Goal: Task Accomplishment & Management: Use online tool/utility

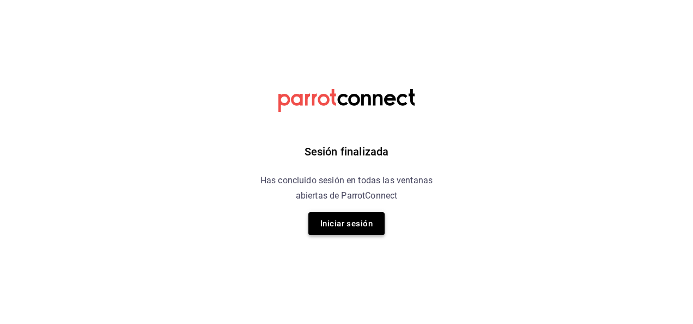
click at [342, 223] on button "Iniciar sesión" at bounding box center [347, 223] width 76 height 23
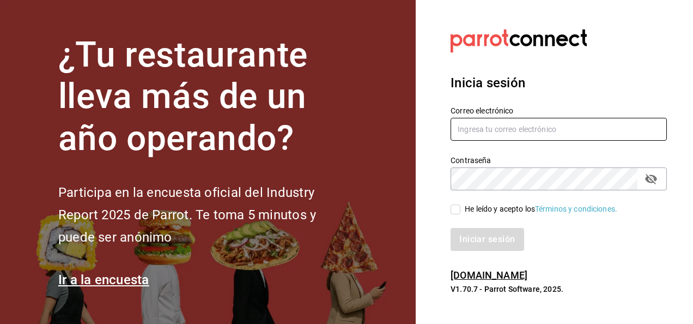
type input "[EMAIL_ADDRESS][PERSON_NAME][DOMAIN_NAME]"
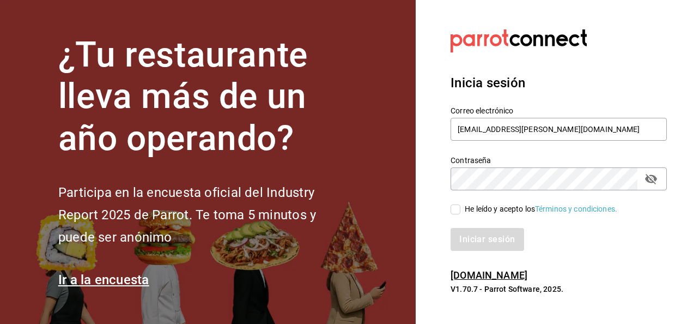
click at [457, 209] on input "He leído y acepto los Términos y condiciones." at bounding box center [456, 209] width 10 height 10
checkbox input "true"
click at [479, 241] on button "Iniciar sesión" at bounding box center [488, 239] width 74 height 23
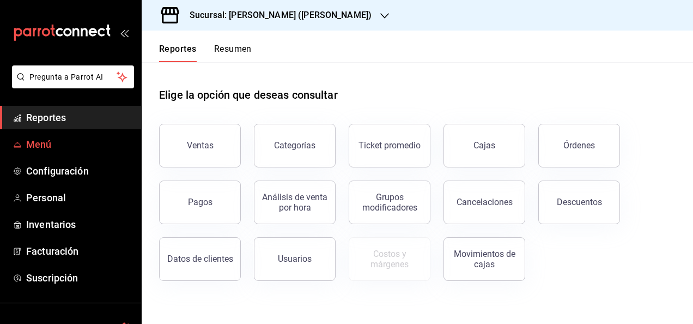
click at [40, 147] on span "Menú" at bounding box center [79, 144] width 106 height 15
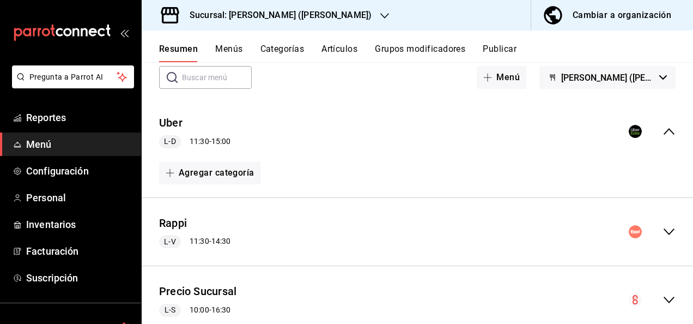
scroll to position [65, 0]
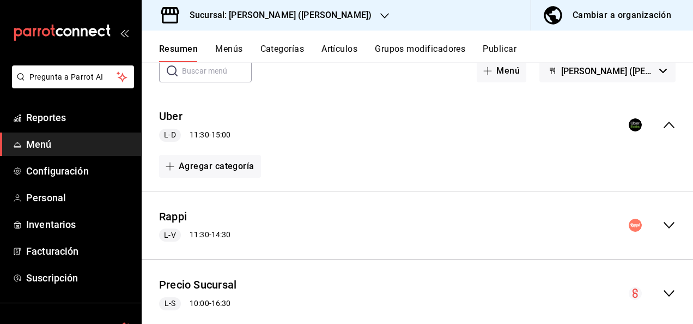
click at [663, 224] on icon "collapse-menu-row" at bounding box center [669, 225] width 13 height 13
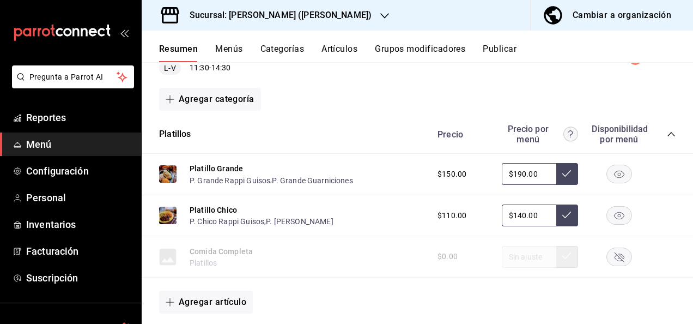
scroll to position [247, 0]
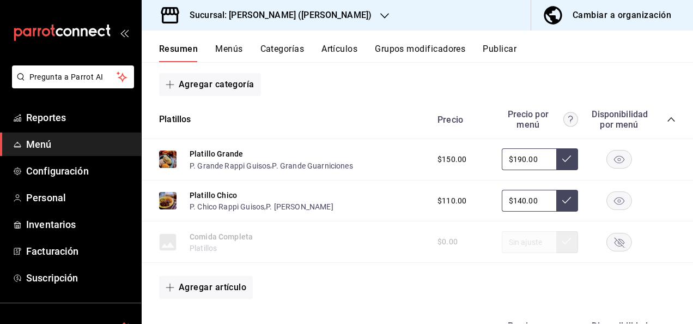
click at [667, 119] on icon "collapse-category-row" at bounding box center [671, 119] width 9 height 9
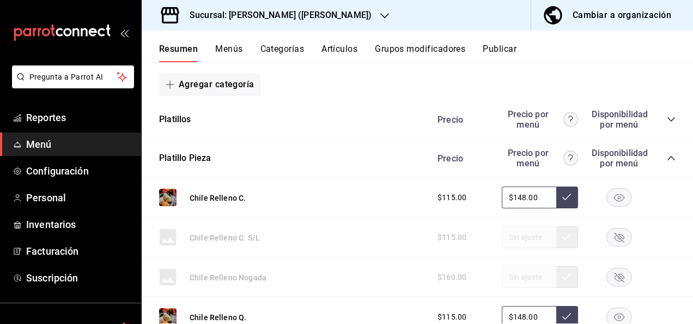
click at [667, 158] on icon "collapse-category-row" at bounding box center [671, 158] width 9 height 9
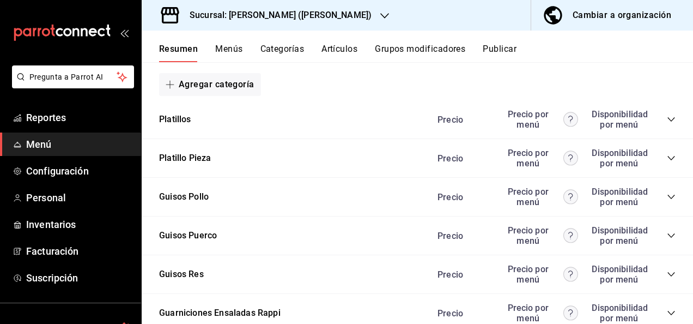
click at [667, 197] on icon "collapse-category-row" at bounding box center [671, 196] width 9 height 9
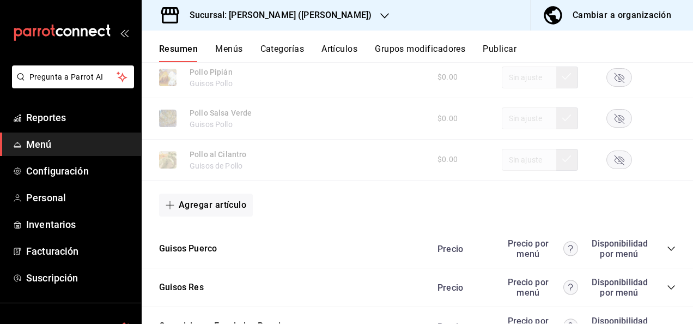
scroll to position [945, 0]
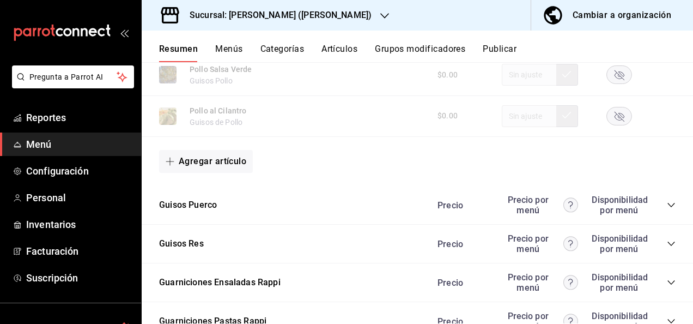
click at [667, 209] on icon "collapse-category-row" at bounding box center [671, 205] width 9 height 9
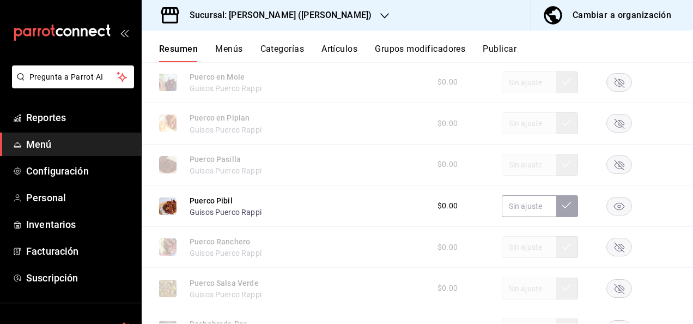
scroll to position [1279, 0]
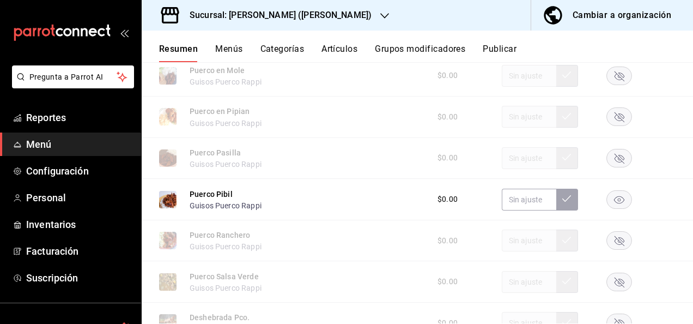
click at [609, 199] on rect "button" at bounding box center [619, 199] width 25 height 18
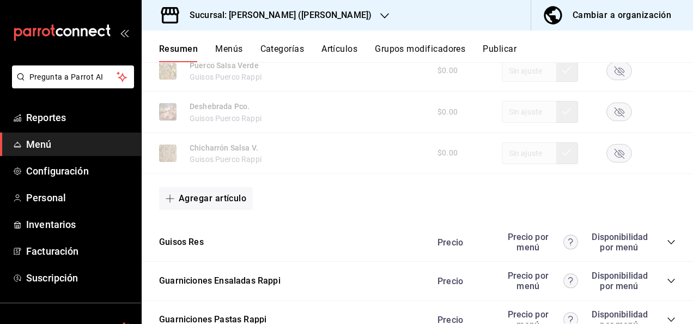
scroll to position [1519, 0]
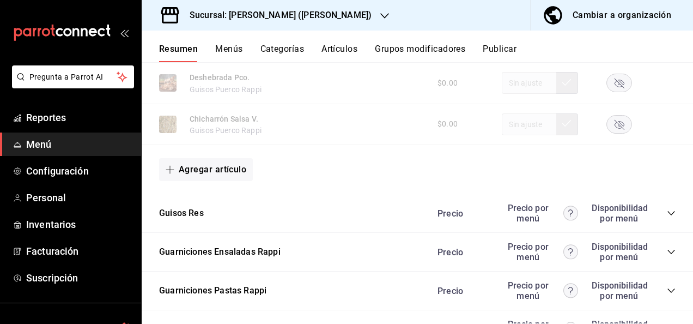
click at [668, 215] on icon "collapse-category-row" at bounding box center [671, 213] width 7 height 4
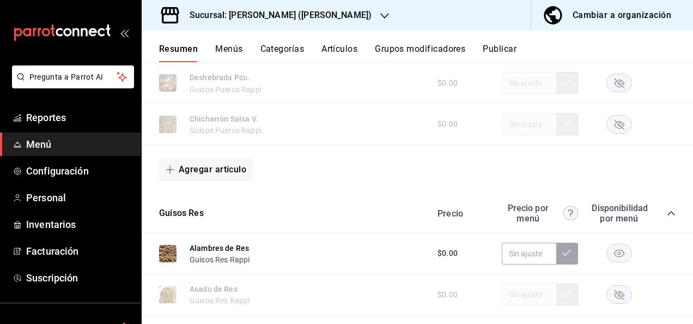
click at [608, 262] on rect "button" at bounding box center [619, 253] width 25 height 18
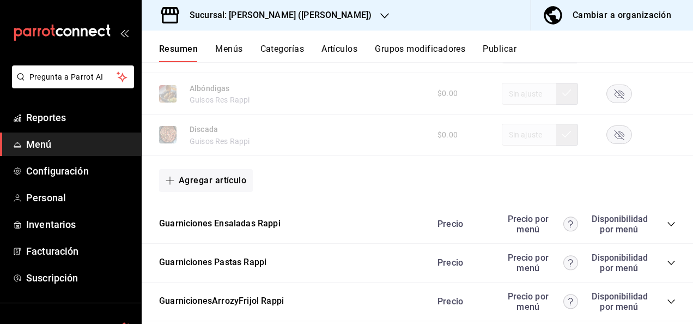
scroll to position [2194, 0]
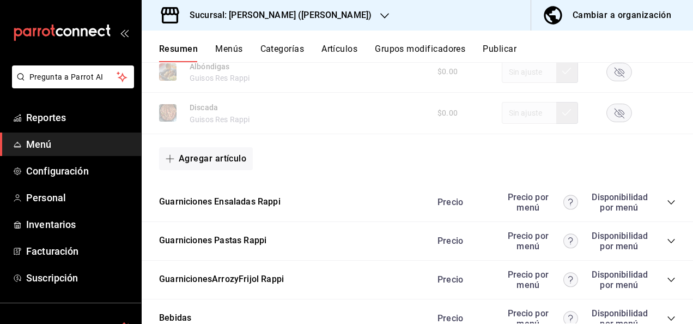
click at [667, 245] on icon "collapse-category-row" at bounding box center [671, 241] width 9 height 9
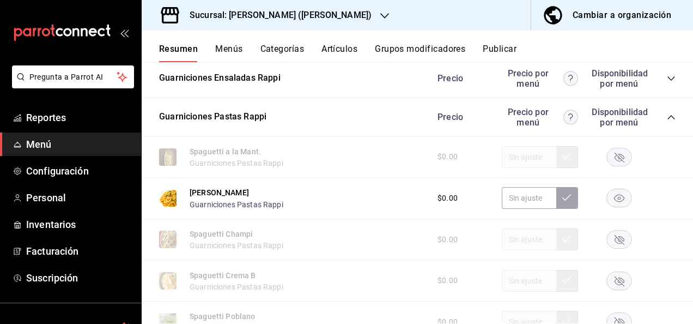
scroll to position [2369, 0]
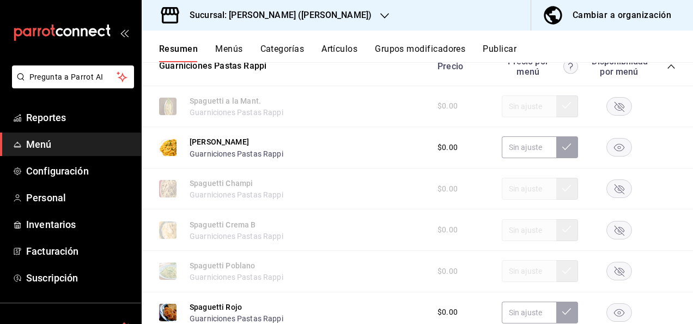
click at [607, 147] on icon "button" at bounding box center [620, 147] width 26 height 19
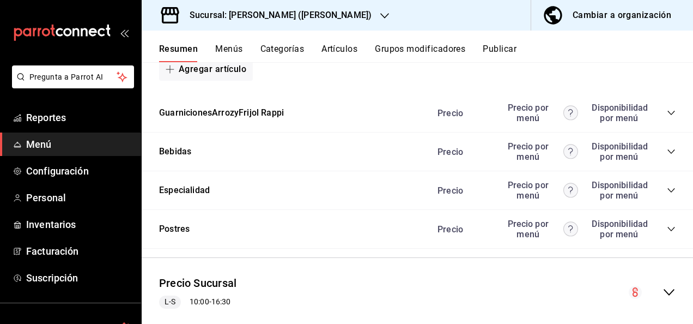
scroll to position [2775, 0]
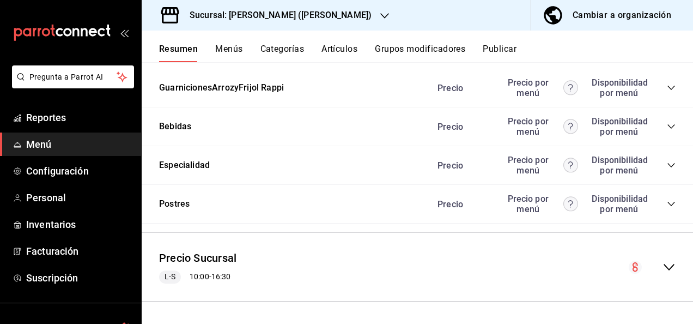
click at [517, 49] on button "Publicar" at bounding box center [500, 53] width 34 height 19
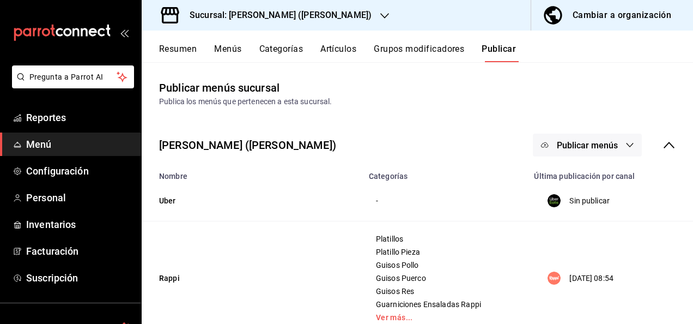
click at [592, 154] on button "Publicar menús" at bounding box center [587, 145] width 109 height 23
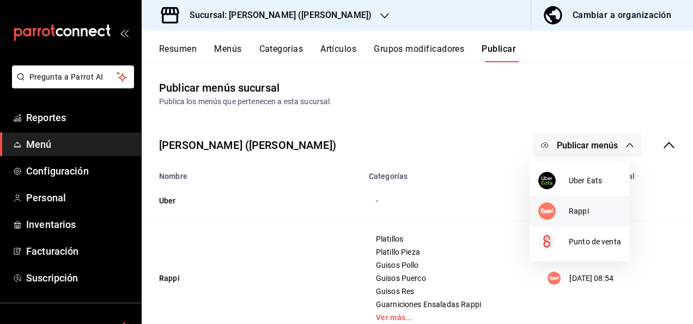
click at [579, 214] on span "Rappi" at bounding box center [595, 210] width 52 height 11
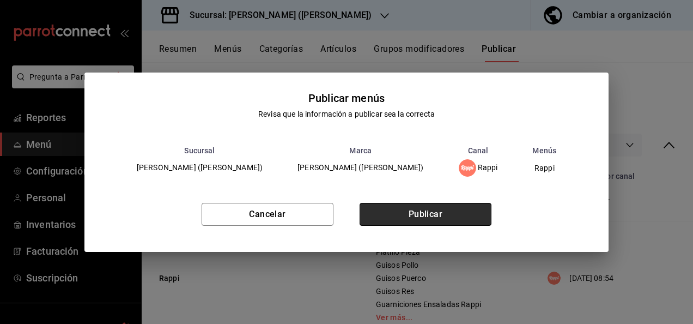
click at [439, 214] on button "Publicar" at bounding box center [426, 214] width 132 height 23
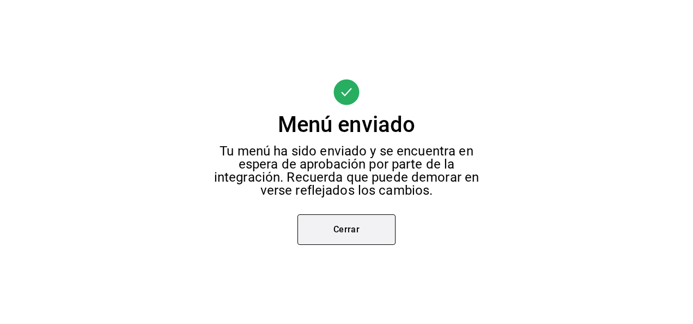
click at [342, 223] on button "Cerrar" at bounding box center [347, 229] width 98 height 31
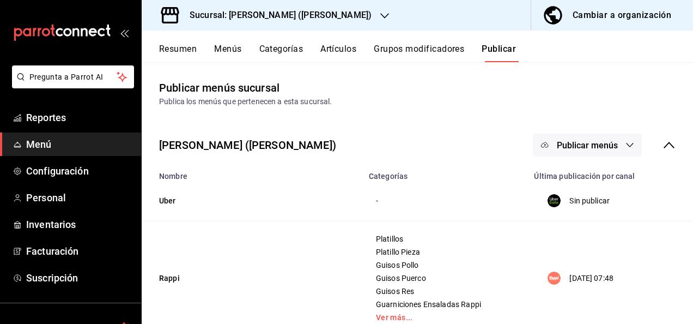
click at [303, 8] on div "Sucursal: [PERSON_NAME] ([PERSON_NAME])" at bounding box center [271, 15] width 243 height 31
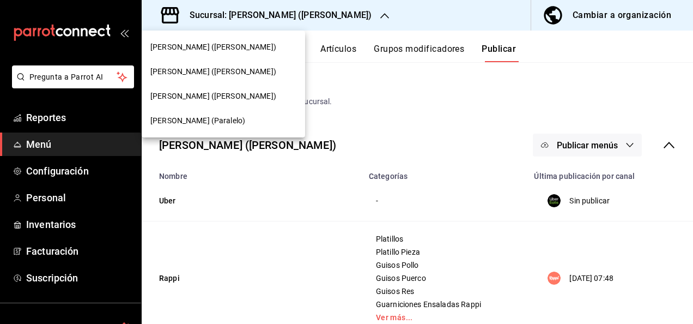
click at [192, 126] on div "[PERSON_NAME] (Paralelo)" at bounding box center [224, 120] width 164 height 25
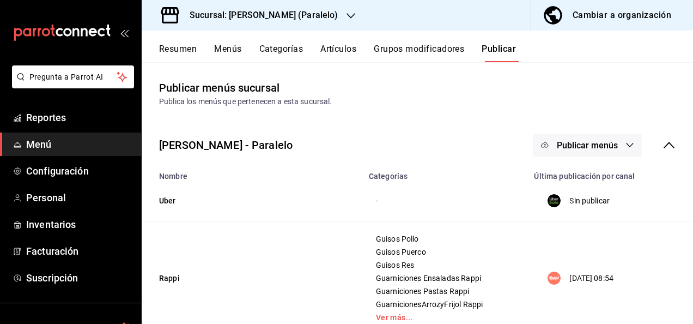
click at [176, 52] on button "Resumen" at bounding box center [178, 53] width 38 height 19
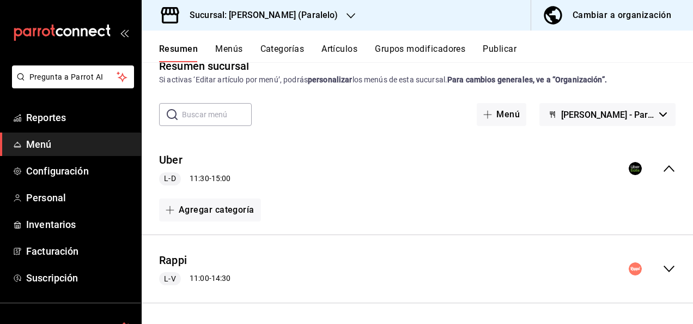
scroll to position [80, 0]
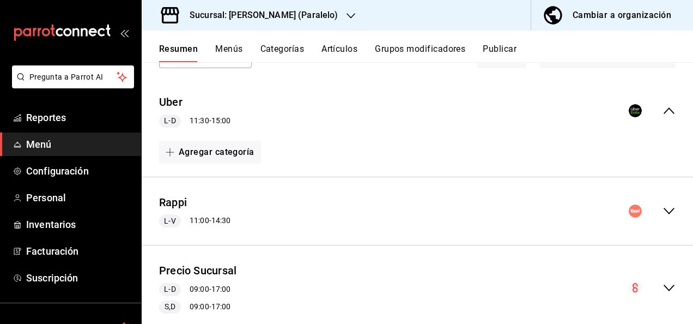
click at [663, 207] on icon "collapse-menu-row" at bounding box center [669, 210] width 13 height 13
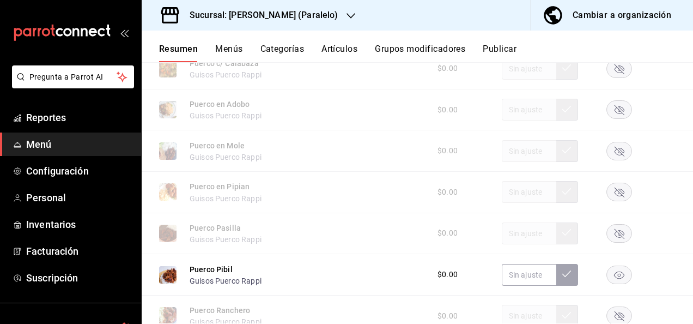
scroll to position [1206, 0]
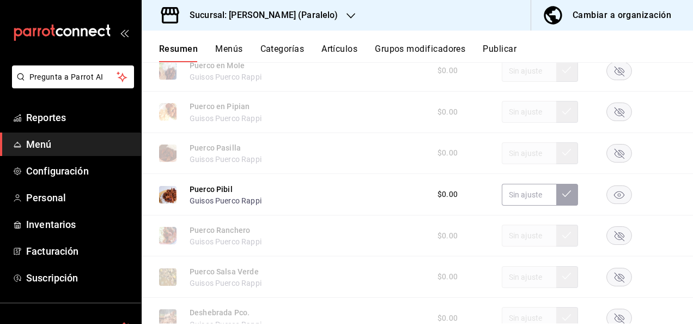
click at [612, 201] on rect "button" at bounding box center [619, 194] width 25 height 18
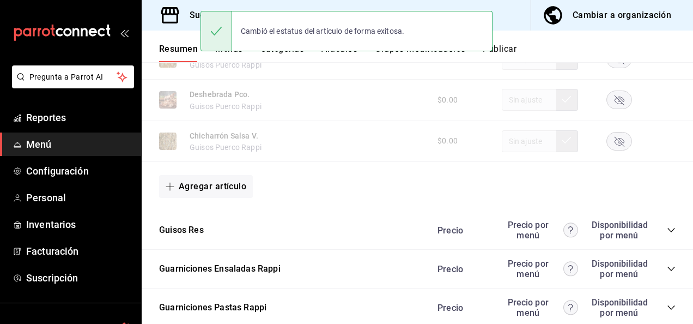
scroll to position [1490, 0]
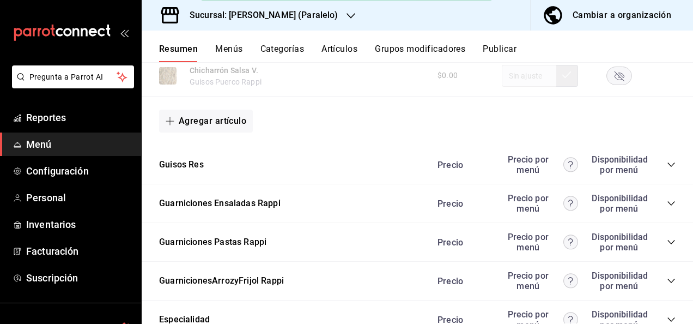
click at [667, 169] on icon "collapse-category-row" at bounding box center [671, 164] width 9 height 9
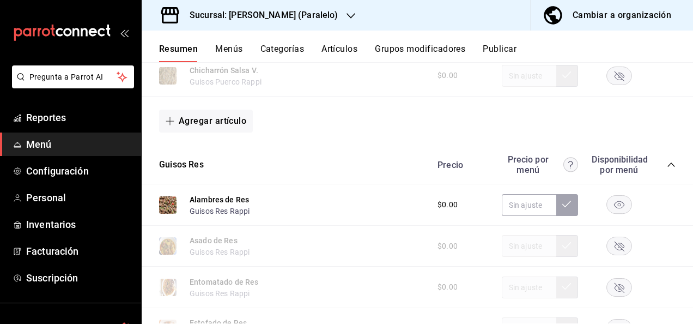
click at [607, 214] on rect "button" at bounding box center [619, 205] width 25 height 18
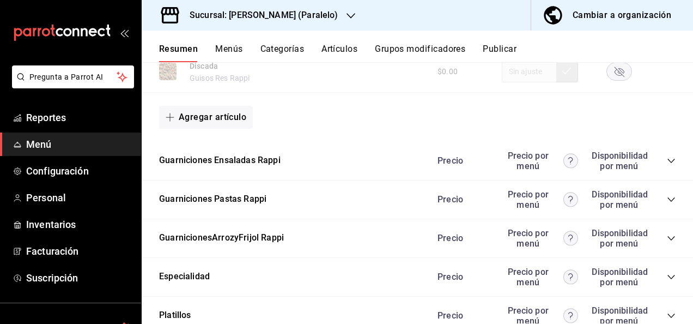
scroll to position [2194, 0]
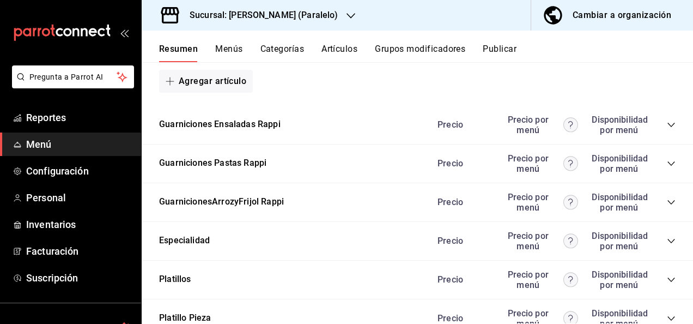
click at [667, 168] on icon "collapse-category-row" at bounding box center [671, 163] width 9 height 9
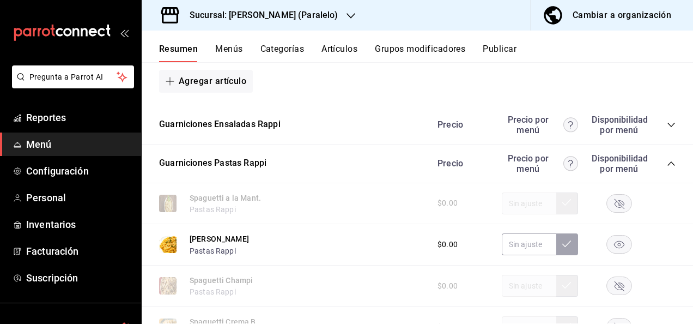
click at [614, 247] on rect "button" at bounding box center [619, 244] width 25 height 18
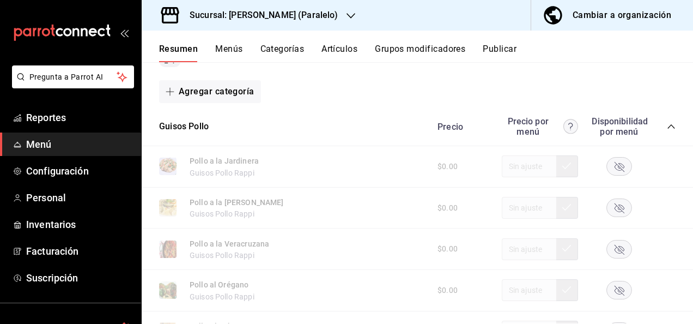
scroll to position [196, 0]
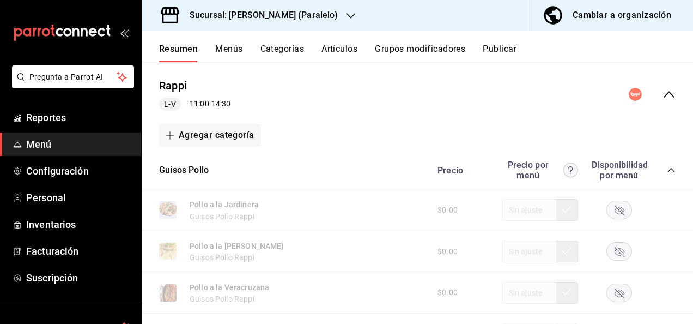
click at [505, 47] on button "Publicar" at bounding box center [500, 53] width 34 height 19
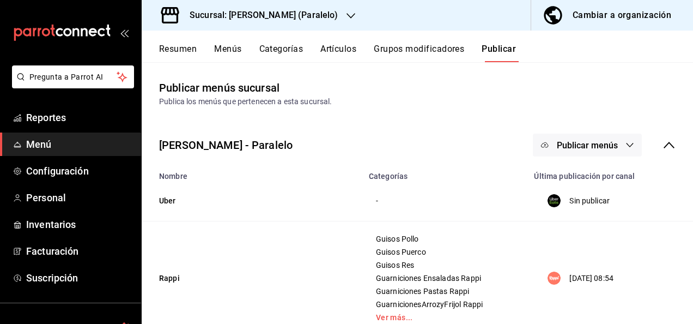
click at [626, 146] on icon "button" at bounding box center [630, 145] width 9 height 9
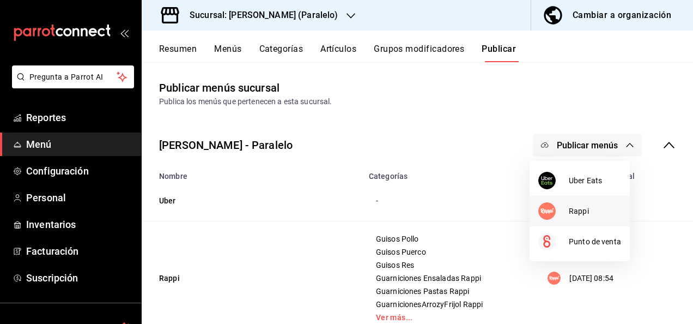
click at [564, 208] on div at bounding box center [554, 210] width 31 height 17
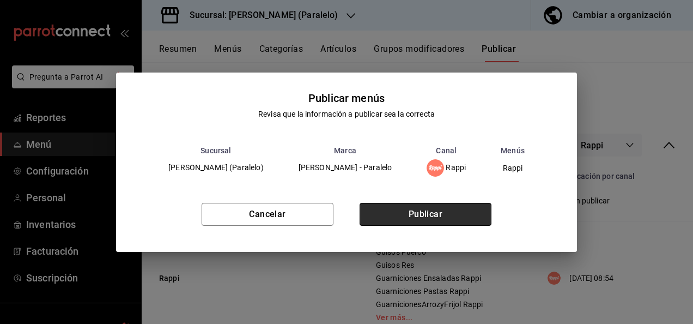
click at [430, 208] on button "Publicar" at bounding box center [426, 214] width 132 height 23
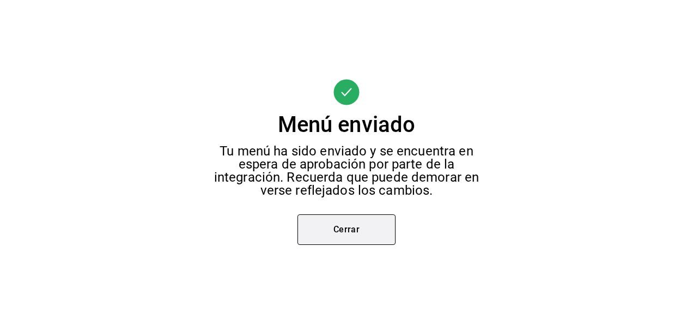
click at [346, 229] on button "Cerrar" at bounding box center [347, 229] width 98 height 31
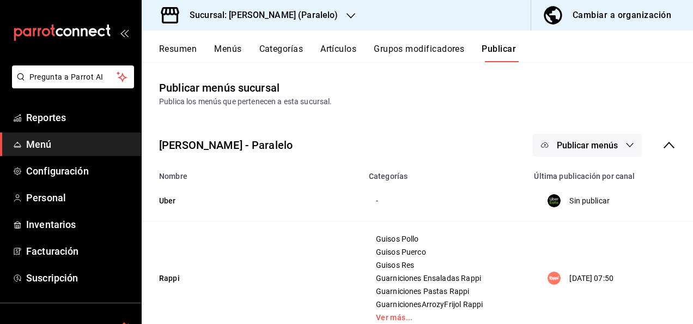
click at [288, 14] on h3 "Sucursal: [PERSON_NAME] (Paralelo)" at bounding box center [259, 15] width 157 height 13
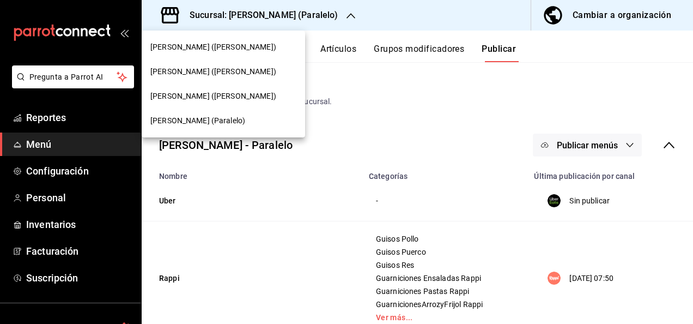
click at [190, 99] on span "[PERSON_NAME] ([PERSON_NAME])" at bounding box center [213, 95] width 126 height 11
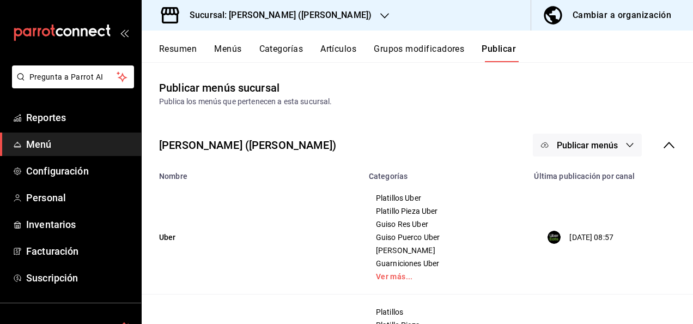
click at [175, 46] on button "Resumen" at bounding box center [178, 53] width 38 height 19
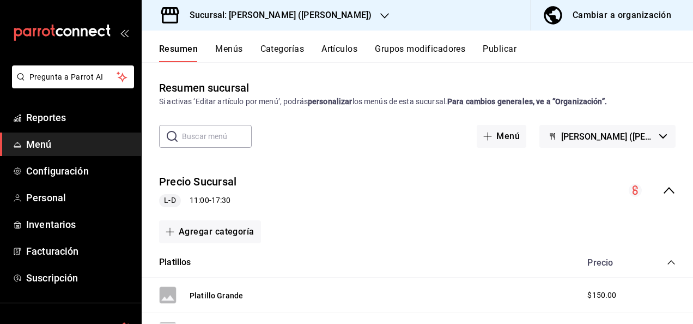
click at [664, 189] on icon "collapse-menu-row" at bounding box center [669, 190] width 13 height 13
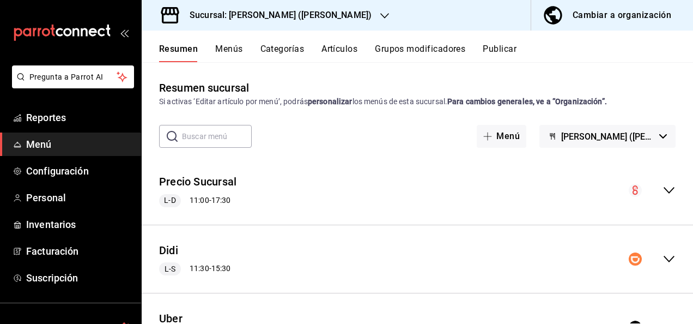
click at [663, 256] on icon "collapse-menu-row" at bounding box center [669, 258] width 13 height 13
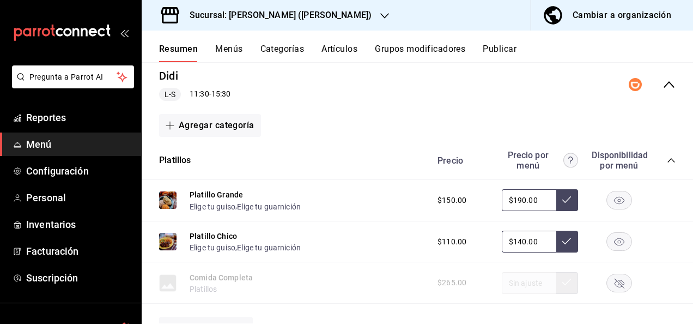
scroll to position [218, 0]
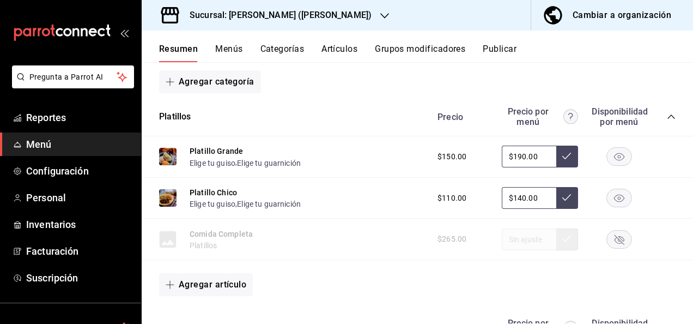
click at [665, 111] on div "Precio Precio por menú Disponibilidad por menú" at bounding box center [551, 116] width 249 height 21
click at [667, 115] on icon "collapse-category-row" at bounding box center [671, 116] width 9 height 9
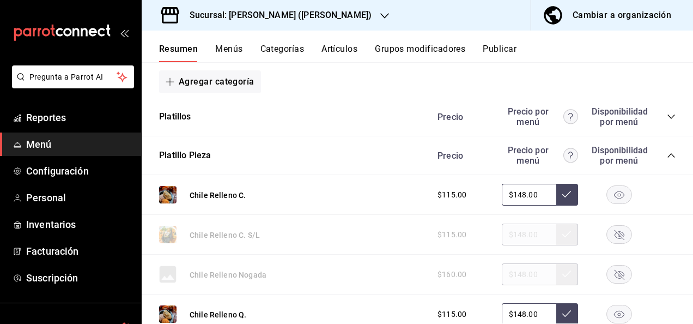
click at [667, 155] on icon "collapse-category-row" at bounding box center [671, 155] width 9 height 9
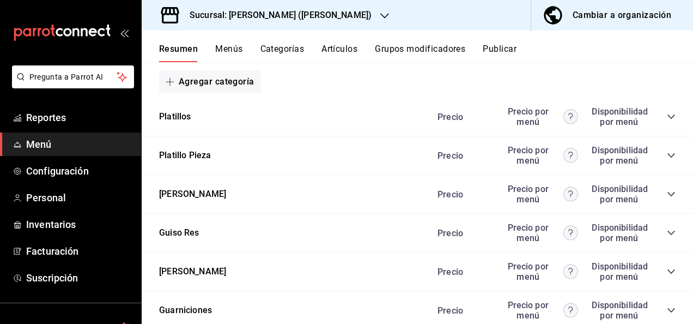
click at [667, 192] on icon "collapse-category-row" at bounding box center [671, 194] width 9 height 9
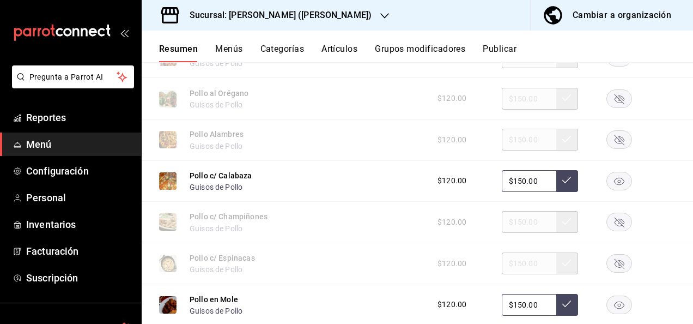
scroll to position [494, 0]
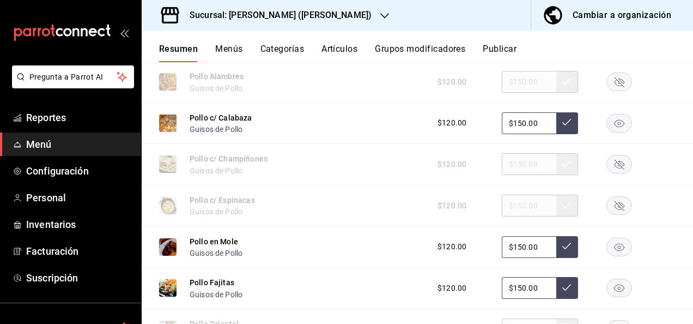
click at [614, 128] on icon "button" at bounding box center [619, 124] width 10 height 8
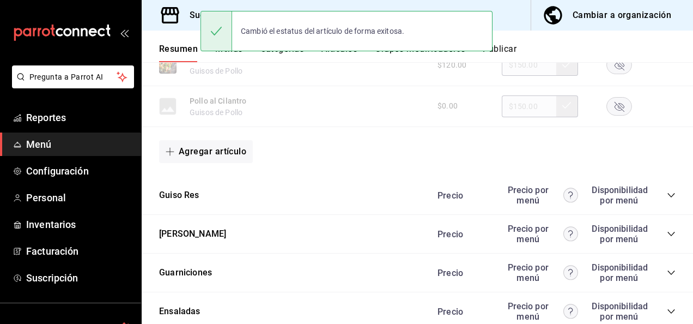
scroll to position [952, 0]
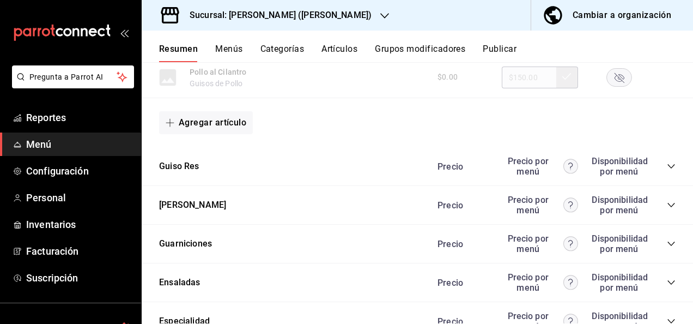
click at [667, 168] on icon "collapse-category-row" at bounding box center [671, 166] width 9 height 9
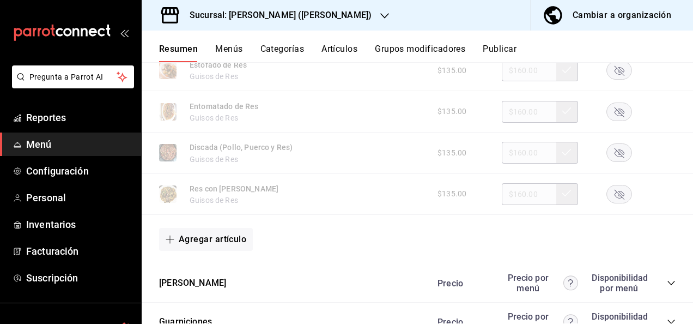
scroll to position [1424, 0]
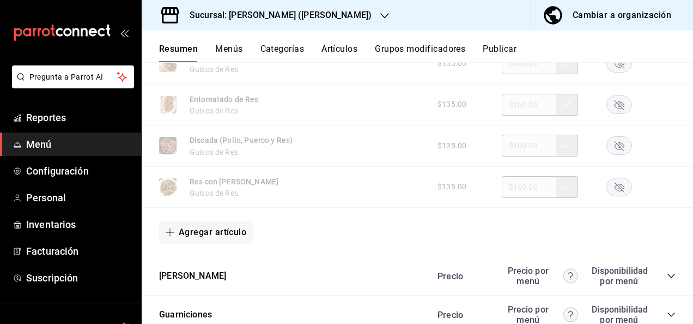
click at [667, 280] on icon "collapse-category-row" at bounding box center [671, 275] width 9 height 9
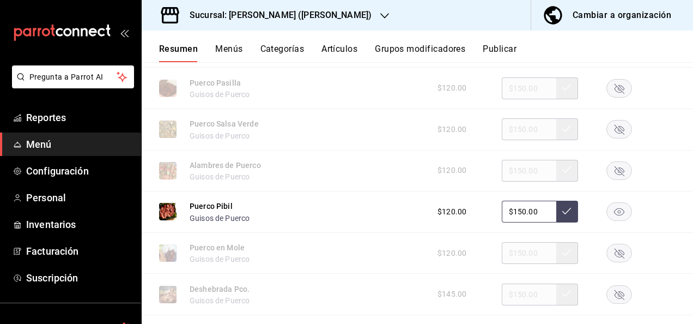
scroll to position [1976, 0]
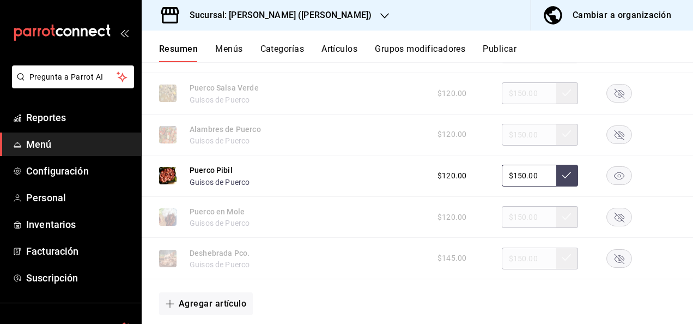
click at [612, 185] on rect "button" at bounding box center [619, 176] width 25 height 18
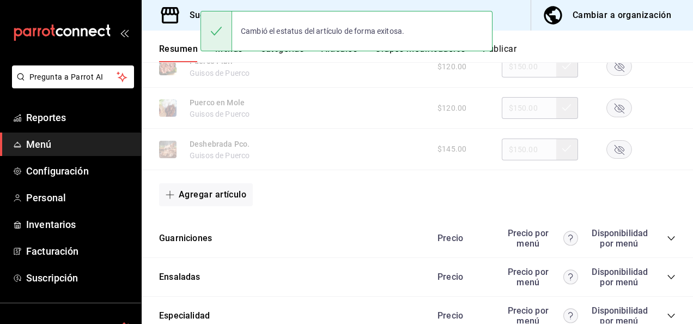
scroll to position [2180, 0]
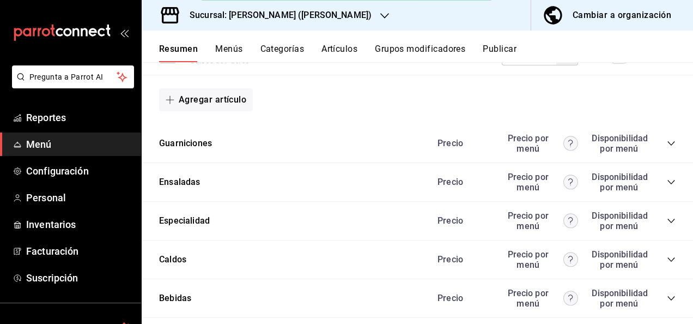
click at [667, 148] on icon "collapse-category-row" at bounding box center [671, 143] width 9 height 9
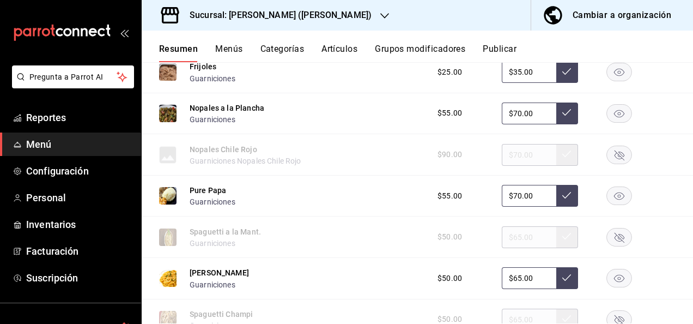
scroll to position [2616, 0]
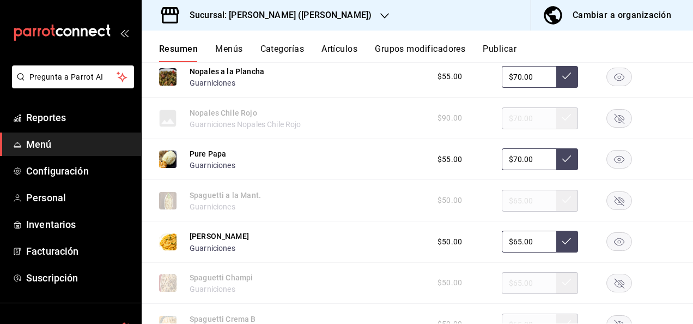
click at [609, 251] on rect "button" at bounding box center [619, 242] width 25 height 18
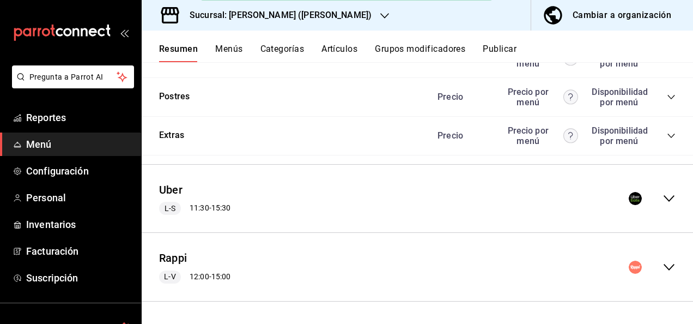
scroll to position [3223, 0]
click at [663, 201] on icon "collapse-menu-row" at bounding box center [669, 198] width 13 height 13
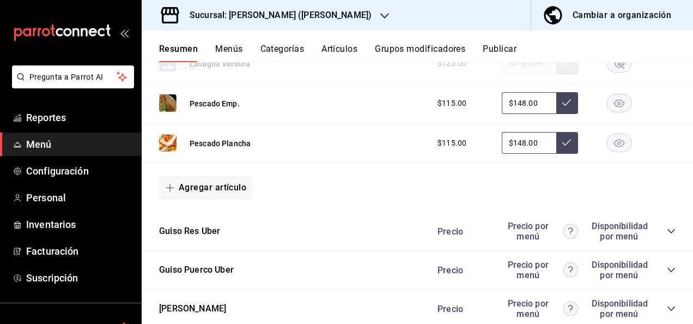
scroll to position [4255, 0]
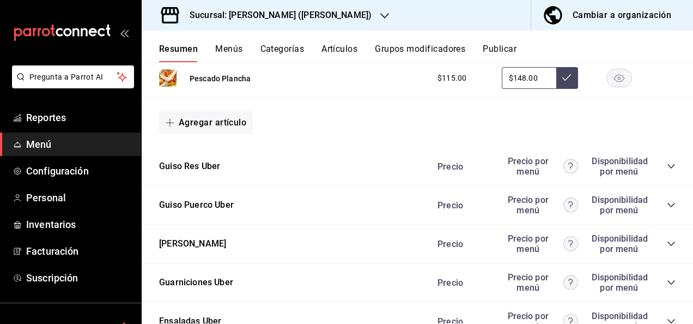
click at [667, 171] on icon "collapse-category-row" at bounding box center [671, 166] width 9 height 9
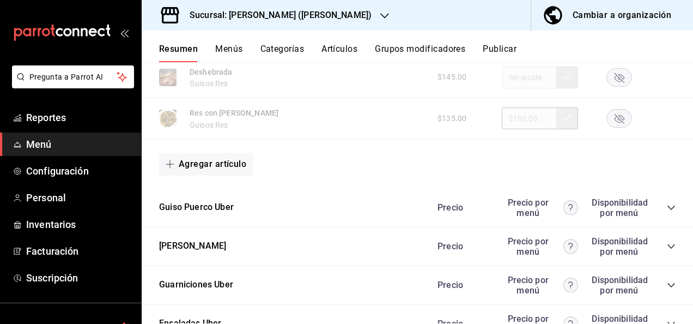
scroll to position [4880, 0]
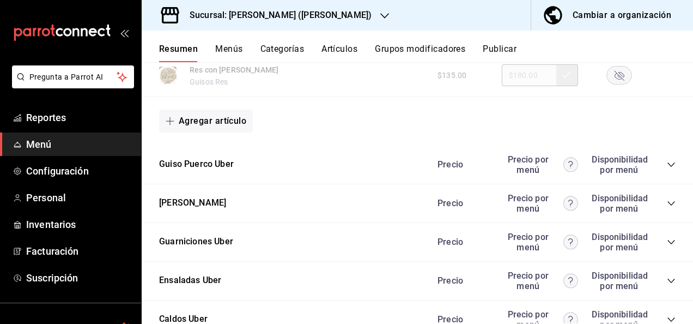
click at [667, 169] on icon "collapse-category-row" at bounding box center [671, 164] width 9 height 9
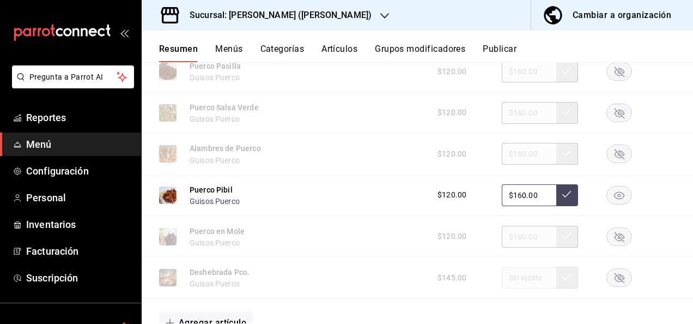
scroll to position [5360, 0]
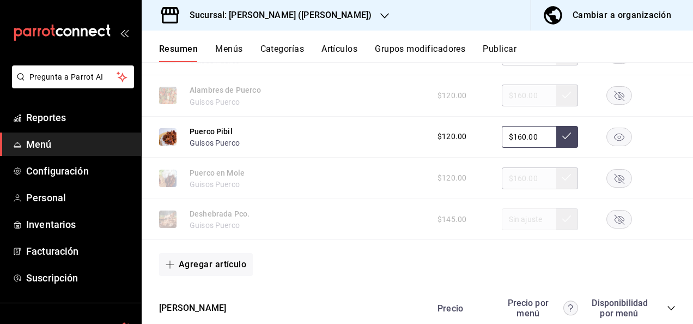
click at [614, 146] on rect "button" at bounding box center [619, 137] width 25 height 18
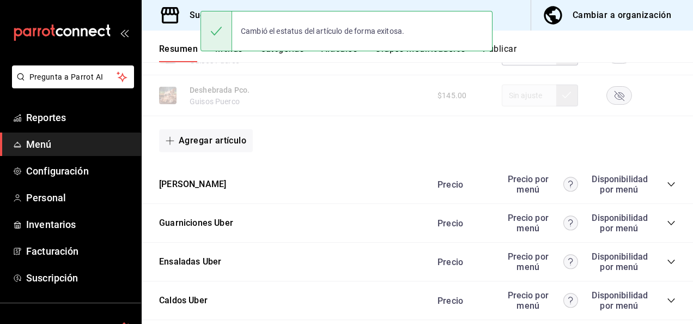
scroll to position [5563, 0]
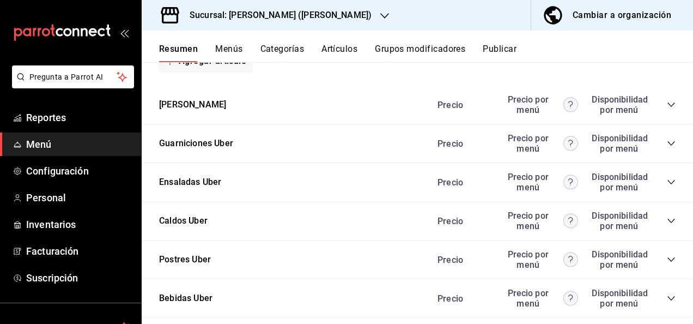
click at [667, 109] on icon "collapse-category-row" at bounding box center [671, 104] width 9 height 9
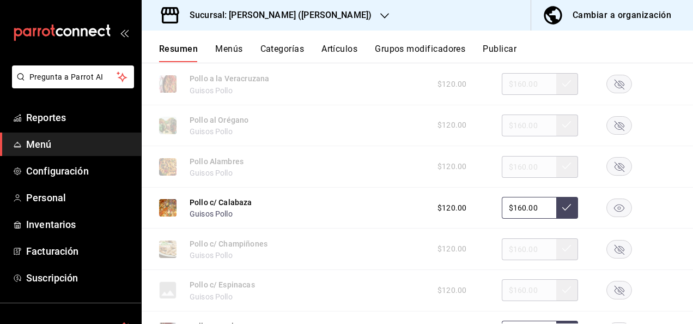
scroll to position [5687, 0]
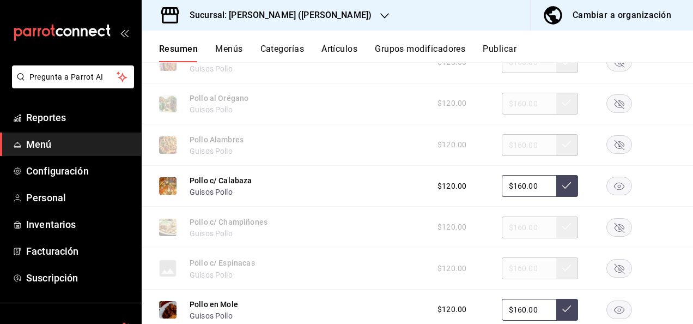
click at [614, 190] on icon "button" at bounding box center [619, 187] width 10 height 8
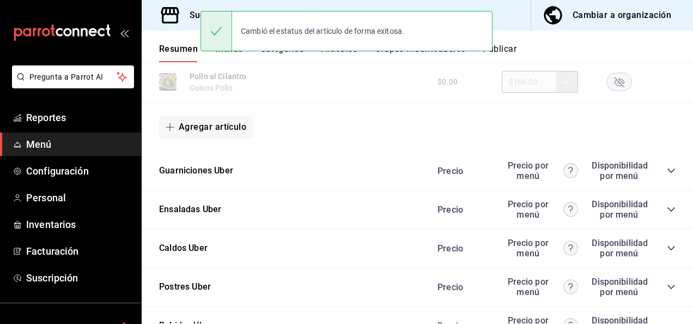
scroll to position [6232, 0]
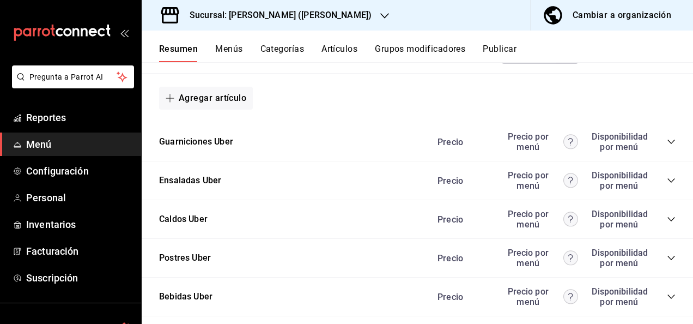
click at [667, 146] on icon "collapse-category-row" at bounding box center [671, 141] width 9 height 9
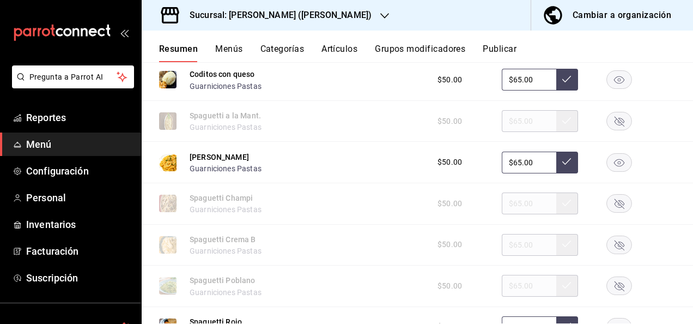
scroll to position [6493, 0]
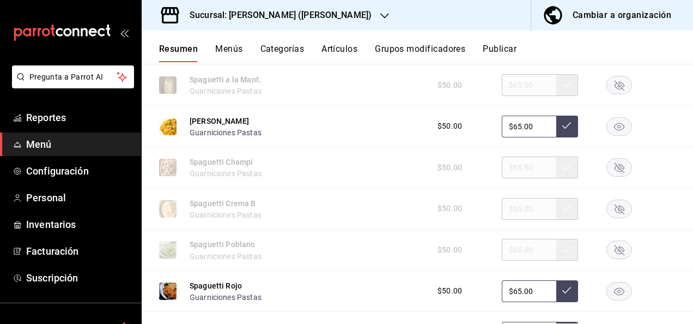
click at [607, 135] on rect "button" at bounding box center [619, 126] width 25 height 18
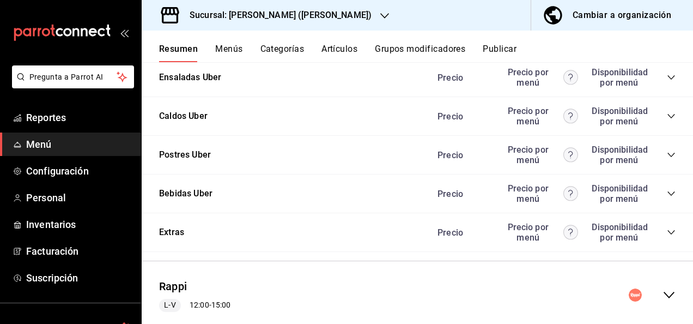
scroll to position [7176, 0]
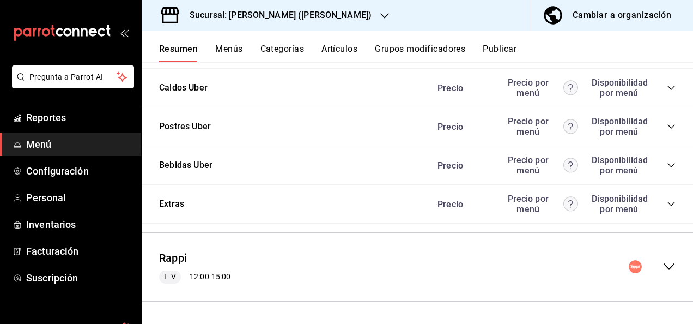
click at [663, 264] on icon "collapse-menu-row" at bounding box center [669, 266] width 13 height 13
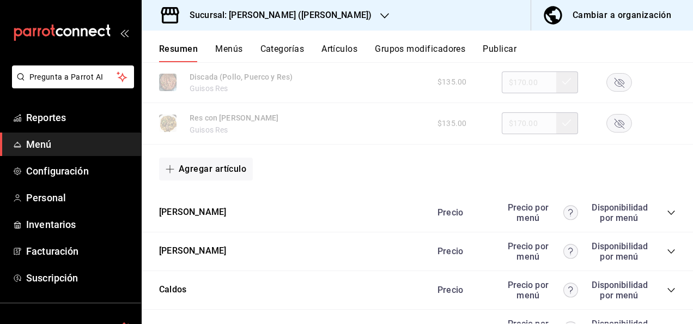
scroll to position [8107, 0]
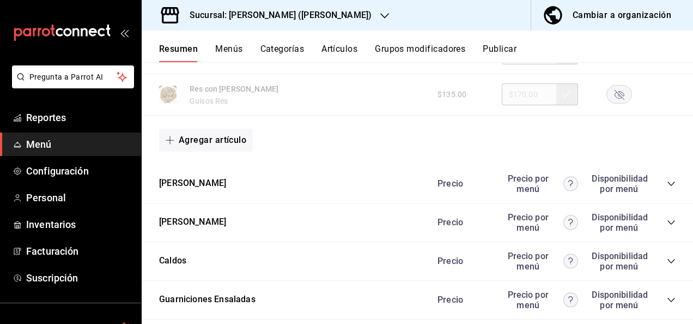
click at [667, 188] on icon "collapse-category-row" at bounding box center [671, 183] width 9 height 9
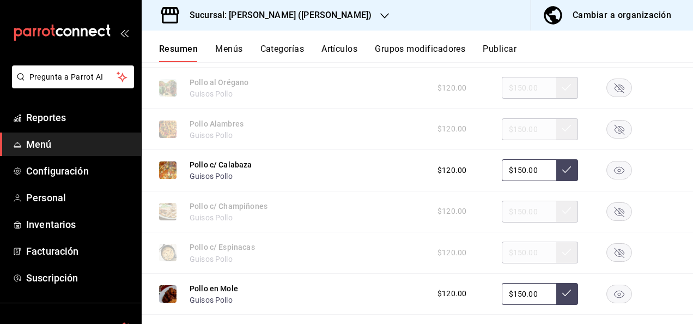
scroll to position [8361, 0]
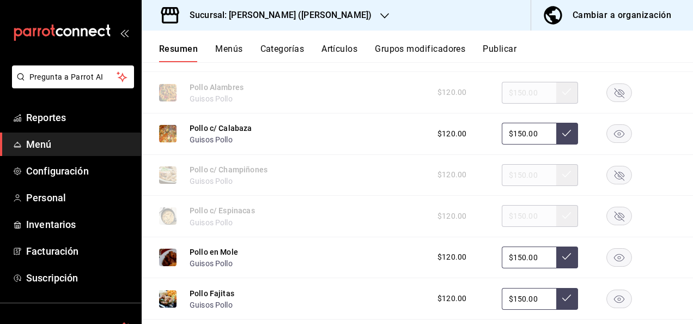
click at [609, 143] on rect "button" at bounding box center [619, 134] width 25 height 18
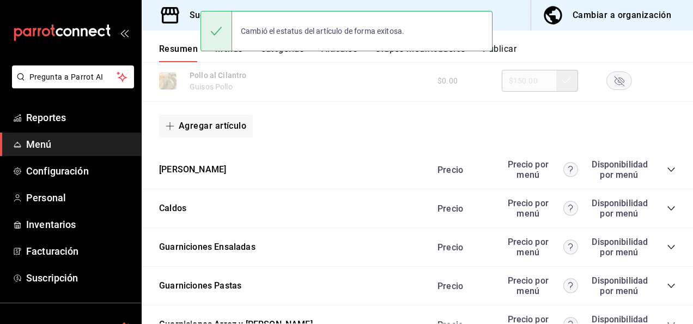
scroll to position [8841, 0]
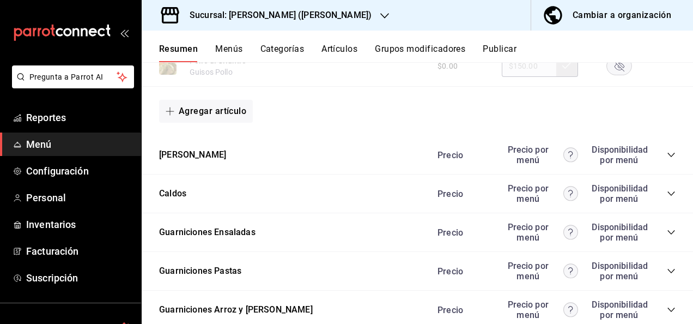
click at [667, 159] on icon "collapse-category-row" at bounding box center [671, 154] width 9 height 9
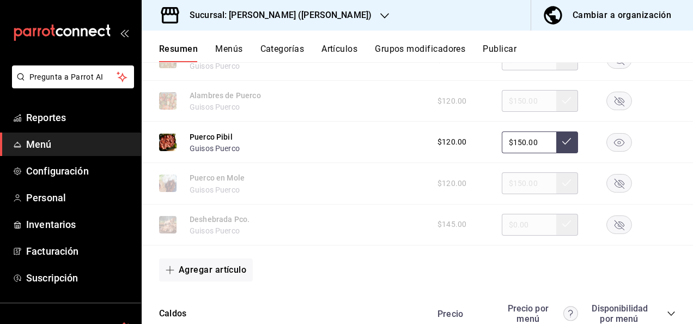
scroll to position [9342, 0]
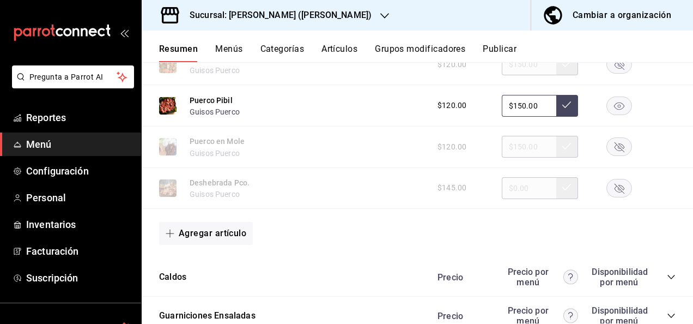
click at [615, 114] on rect "button" at bounding box center [619, 105] width 25 height 18
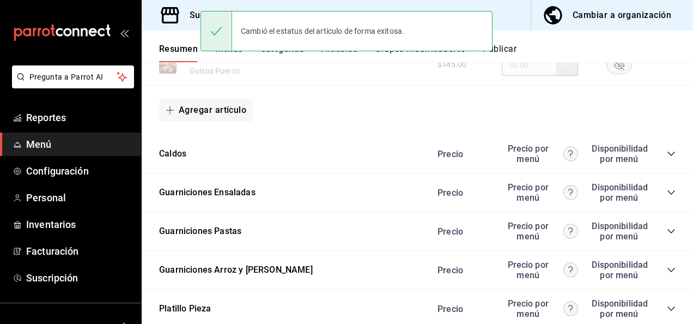
scroll to position [9487, 0]
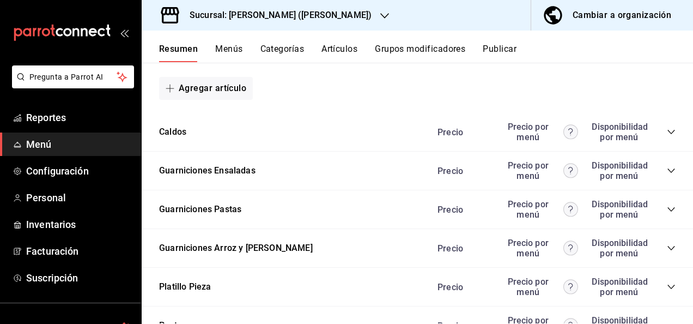
click at [667, 214] on icon "collapse-category-row" at bounding box center [671, 209] width 9 height 9
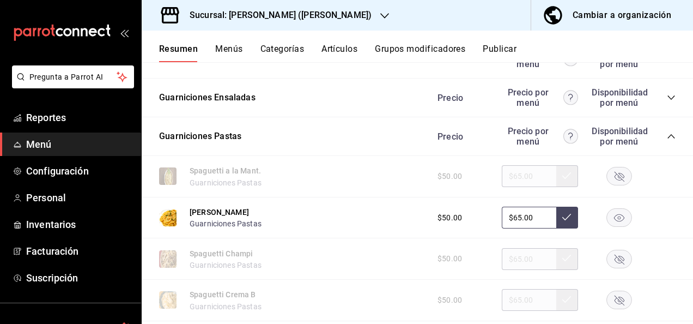
scroll to position [9604, 0]
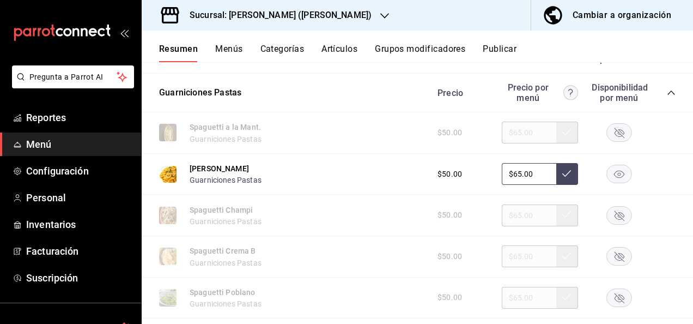
click at [613, 183] on rect "button" at bounding box center [619, 174] width 25 height 18
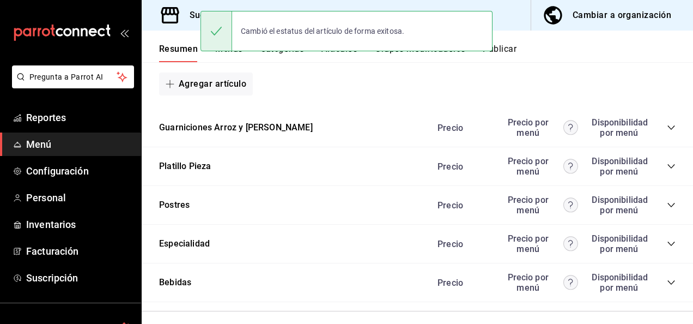
scroll to position [9982, 0]
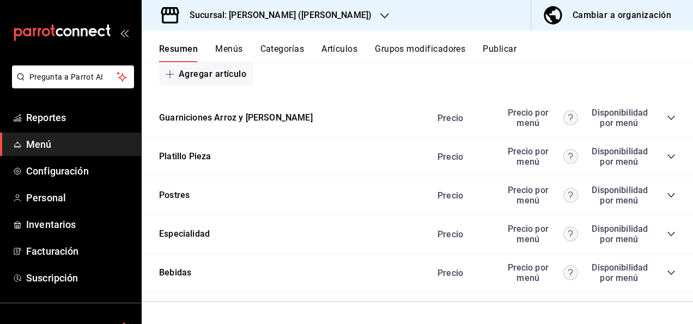
click at [667, 122] on icon "collapse-category-row" at bounding box center [671, 117] width 9 height 9
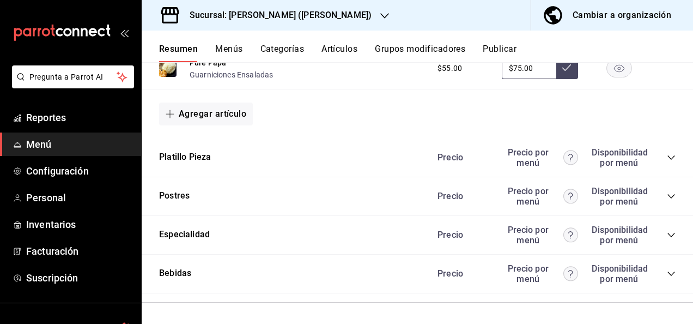
scroll to position [10411, 0]
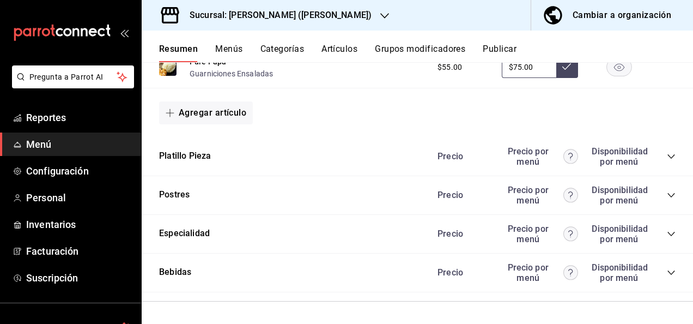
click at [506, 47] on button "Publicar" at bounding box center [500, 53] width 34 height 19
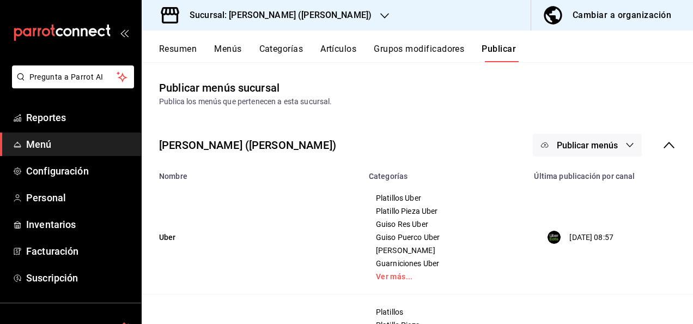
click at [613, 146] on button "Publicar menús" at bounding box center [587, 145] width 109 height 23
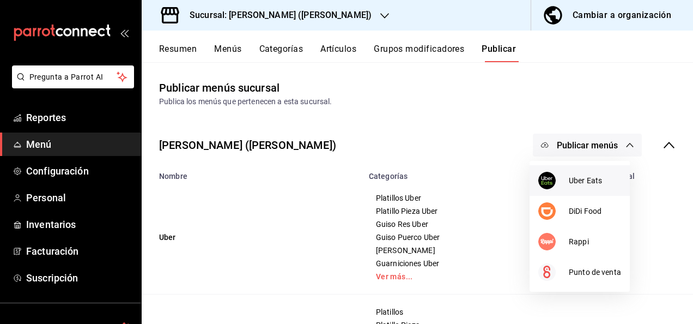
click at [588, 169] on li "Uber Eats" at bounding box center [580, 180] width 100 height 31
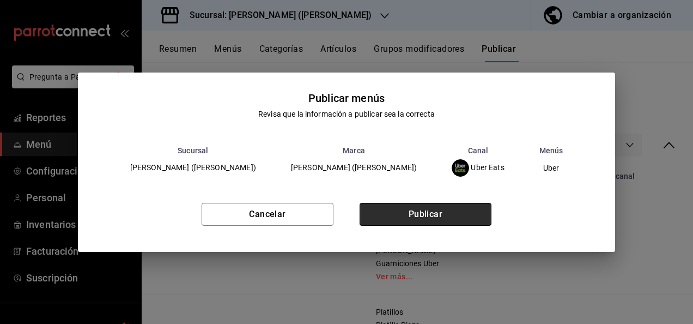
click at [426, 218] on button "Publicar" at bounding box center [426, 214] width 132 height 23
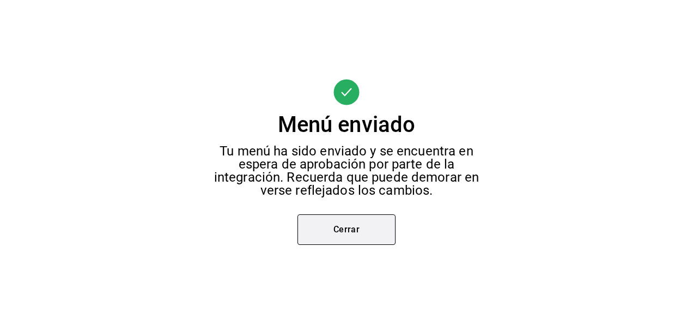
click at [340, 232] on button "Cerrar" at bounding box center [347, 229] width 98 height 31
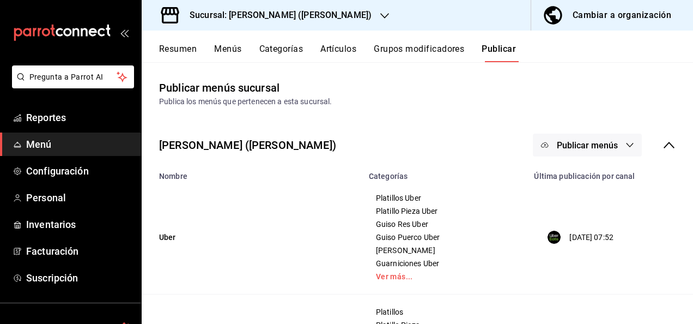
click at [580, 149] on span "Publicar menús" at bounding box center [587, 145] width 61 height 10
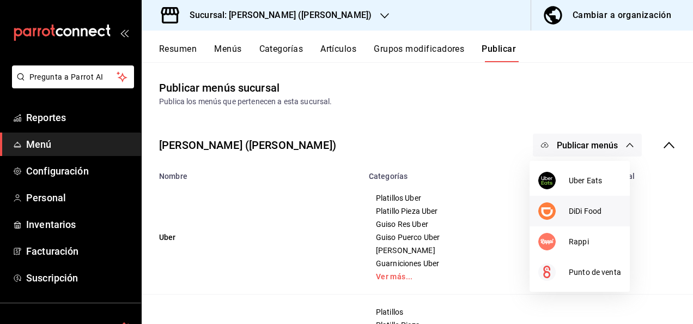
click at [573, 214] on span "DiDi Food" at bounding box center [595, 210] width 52 height 11
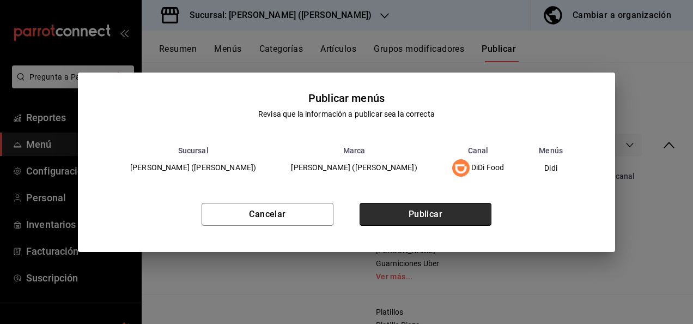
click at [453, 222] on button "Publicar" at bounding box center [426, 214] width 132 height 23
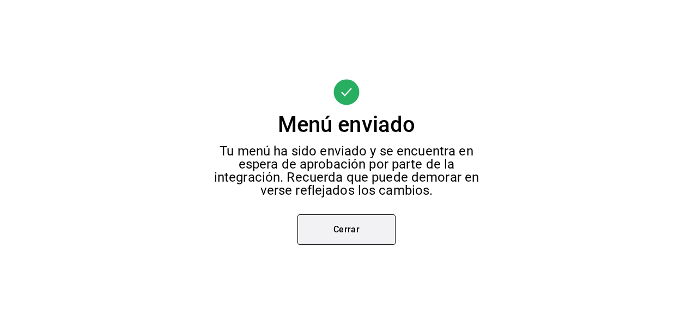
click at [338, 225] on button "Cerrar" at bounding box center [347, 229] width 98 height 31
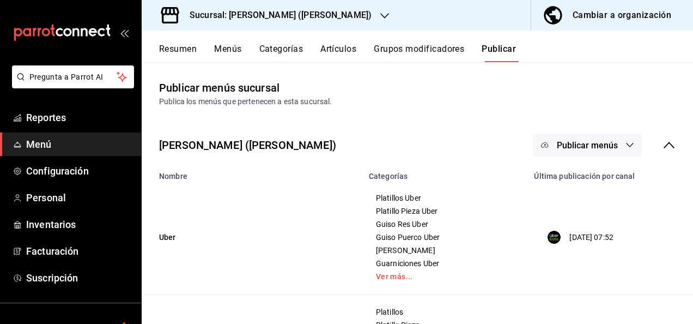
click at [610, 141] on button "Publicar menús" at bounding box center [587, 145] width 109 height 23
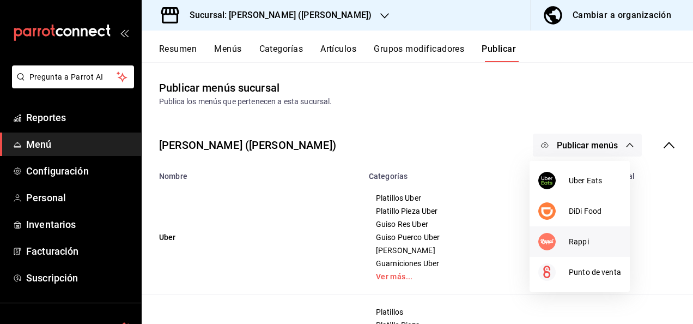
click at [571, 246] on span "Rappi" at bounding box center [595, 241] width 52 height 11
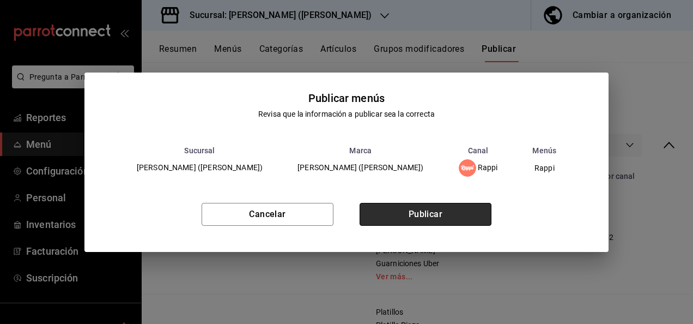
click at [434, 211] on button "Publicar" at bounding box center [426, 214] width 132 height 23
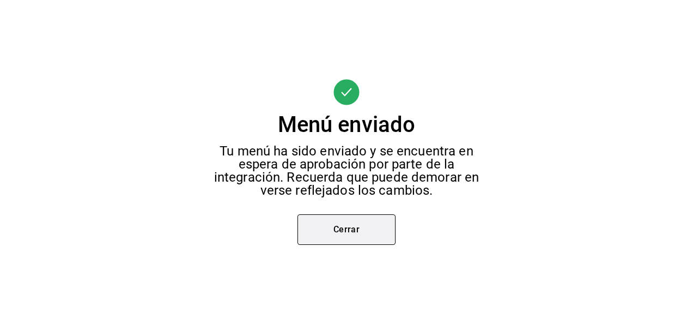
click at [351, 228] on button "Cerrar" at bounding box center [347, 229] width 98 height 31
